Goal: Task Accomplishment & Management: Use online tool/utility

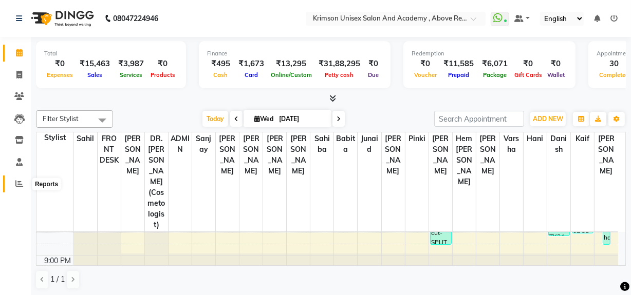
click at [20, 180] on icon at bounding box center [19, 184] width 8 height 8
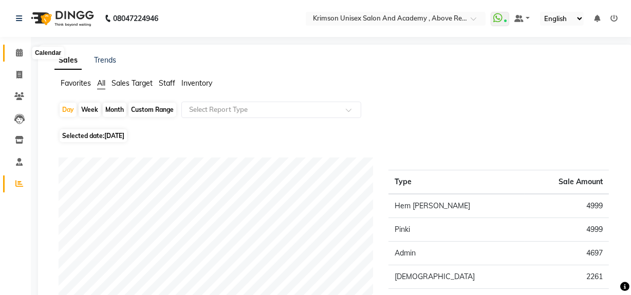
click at [20, 49] on icon at bounding box center [19, 53] width 7 height 8
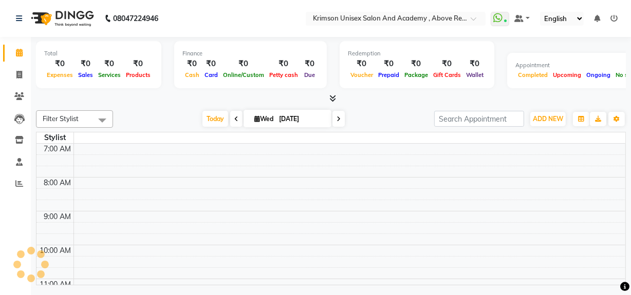
scroll to position [431, 0]
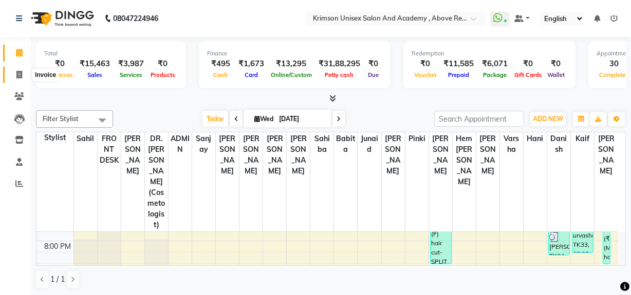
click at [19, 77] on icon at bounding box center [19, 75] width 6 height 8
select select "service"
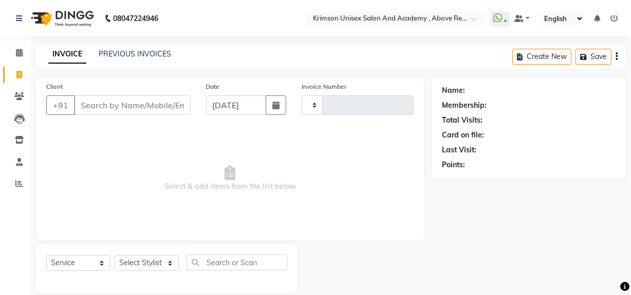
type input "4226"
select select "5853"
click at [144, 54] on link "PREVIOUS INVOICES" at bounding box center [135, 53] width 72 height 9
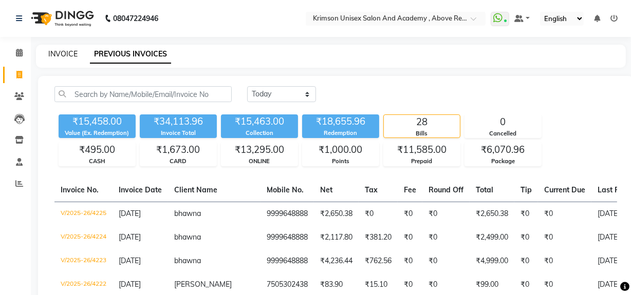
click at [61, 51] on link "INVOICE" at bounding box center [62, 53] width 29 height 9
select select "5853"
select select "service"
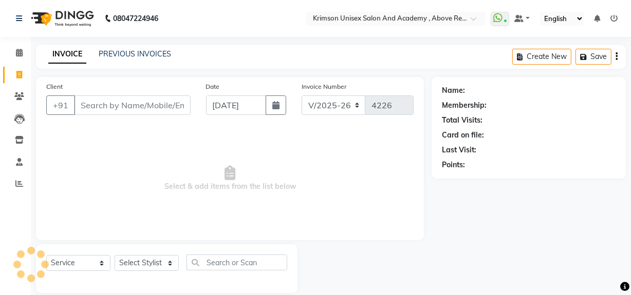
scroll to position [13, 0]
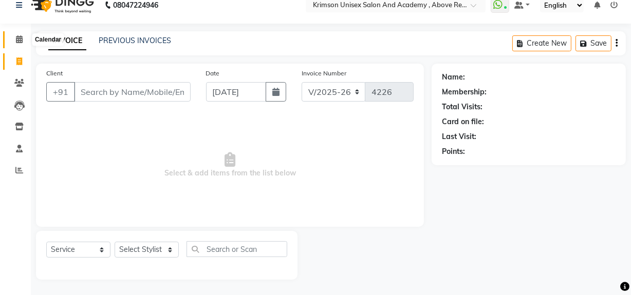
click at [18, 36] on icon at bounding box center [19, 39] width 7 height 8
